Goal: Find specific fact

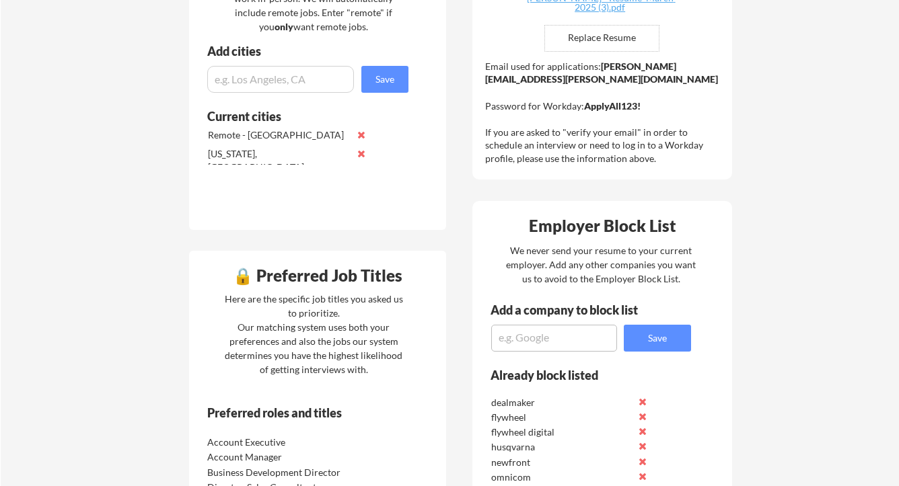
scroll to position [409, 0]
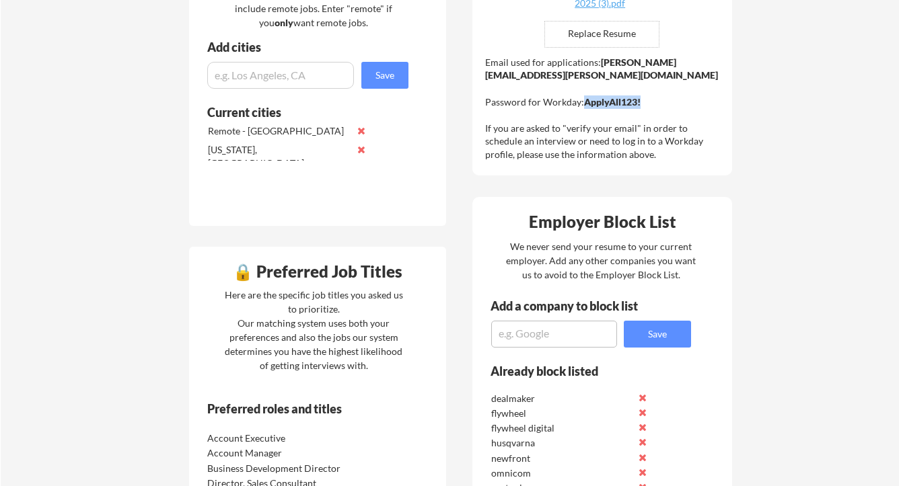
drag, startPoint x: 584, startPoint y: 100, endPoint x: 647, endPoint y: 100, distance: 62.6
click at [647, 100] on div "Email used for applications: [PERSON_NAME][EMAIL_ADDRESS][PERSON_NAME][DOMAIN_N…" at bounding box center [604, 109] width 238 height 106
copy strong "ApplyAll123!"
drag, startPoint x: 620, startPoint y: 75, endPoint x: 486, endPoint y: 79, distance: 134.6
click at [486, 79] on div "Email used for applications: [PERSON_NAME][EMAIL_ADDRESS][PERSON_NAME][DOMAIN_N…" at bounding box center [604, 109] width 238 height 106
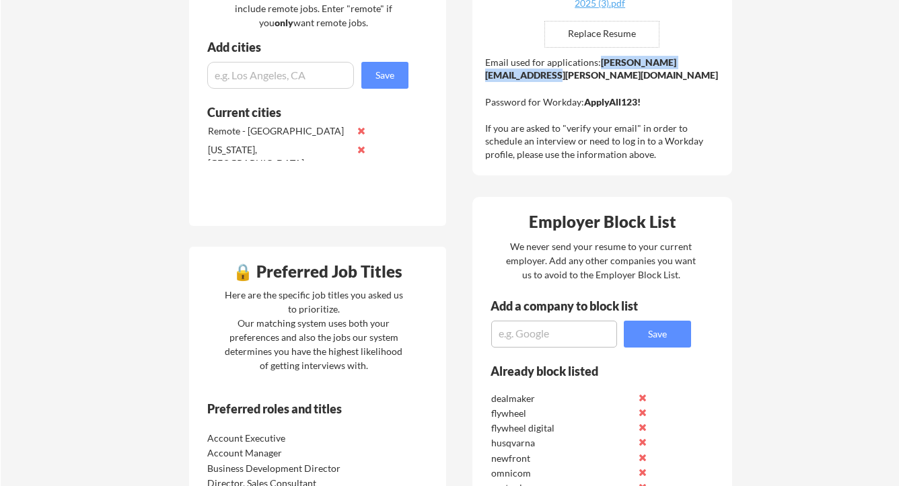
copy strong "[PERSON_NAME][EMAIL_ADDRESS][PERSON_NAME][DOMAIN_NAME]"
drag, startPoint x: 585, startPoint y: 100, endPoint x: 657, endPoint y: 104, distance: 71.4
click at [657, 104] on div "Email used for applications: [PERSON_NAME][EMAIL_ADDRESS][PERSON_NAME][DOMAIN_N…" at bounding box center [604, 109] width 238 height 106
copy strong "ApplyAll123!"
